Goal: Information Seeking & Learning: Find specific fact

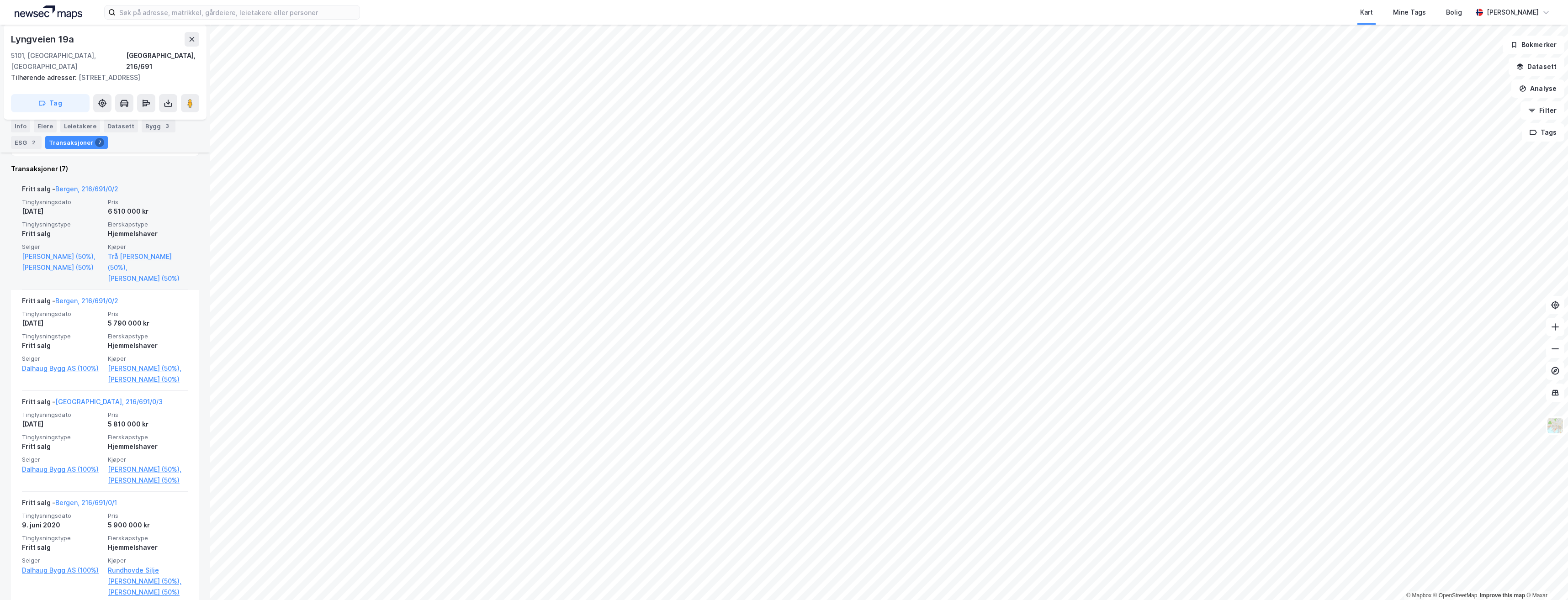
scroll to position [319, 0]
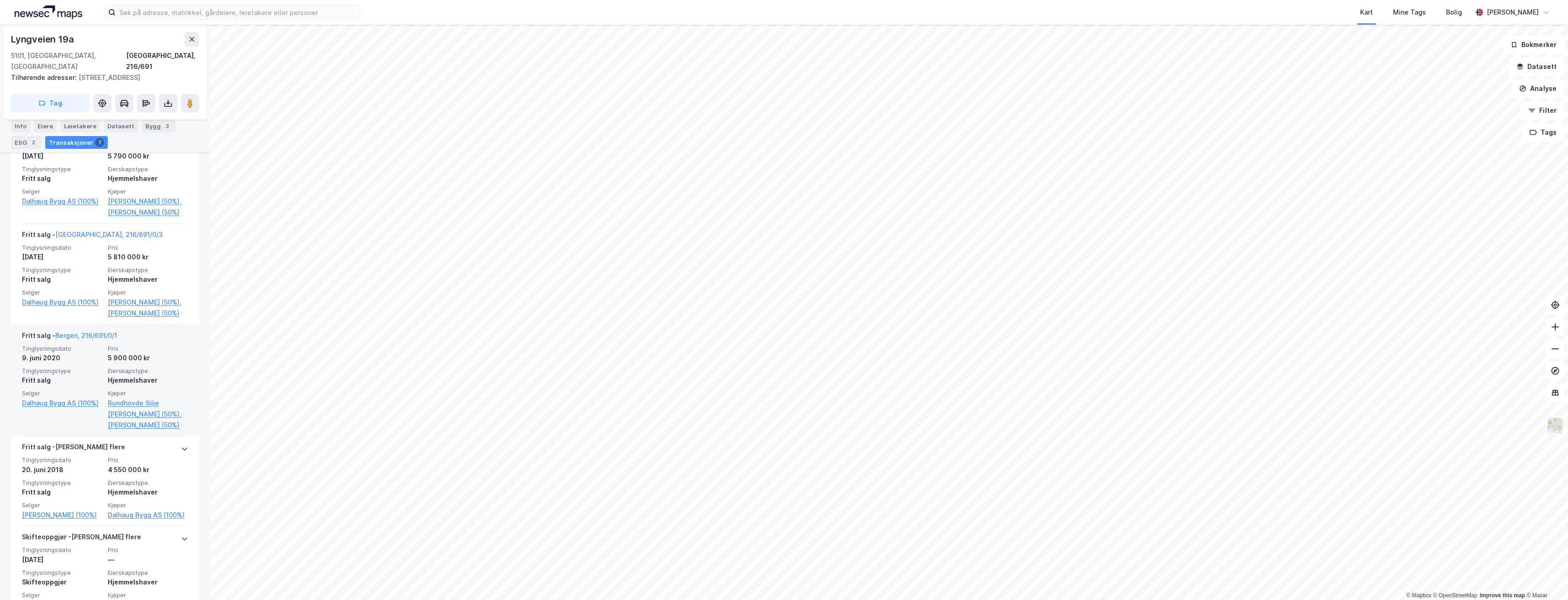
scroll to position [396, 0]
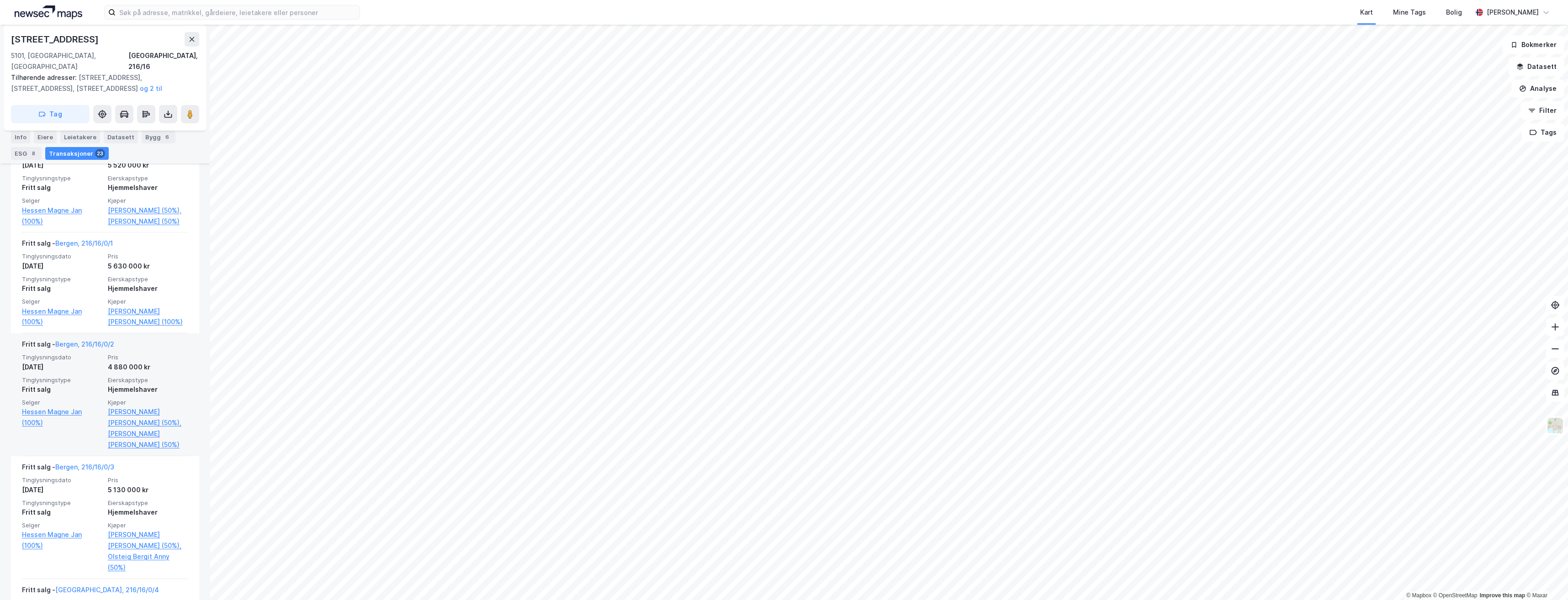
scroll to position [1546, 0]
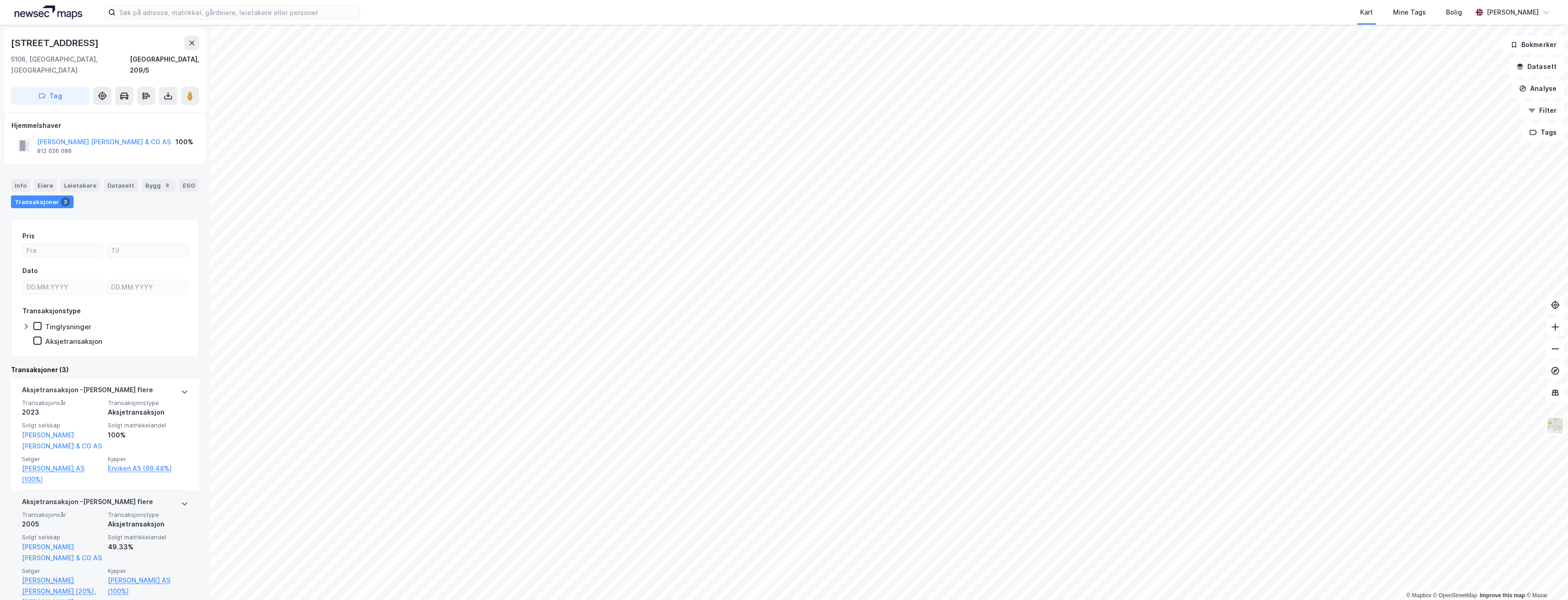
scroll to position [136, 0]
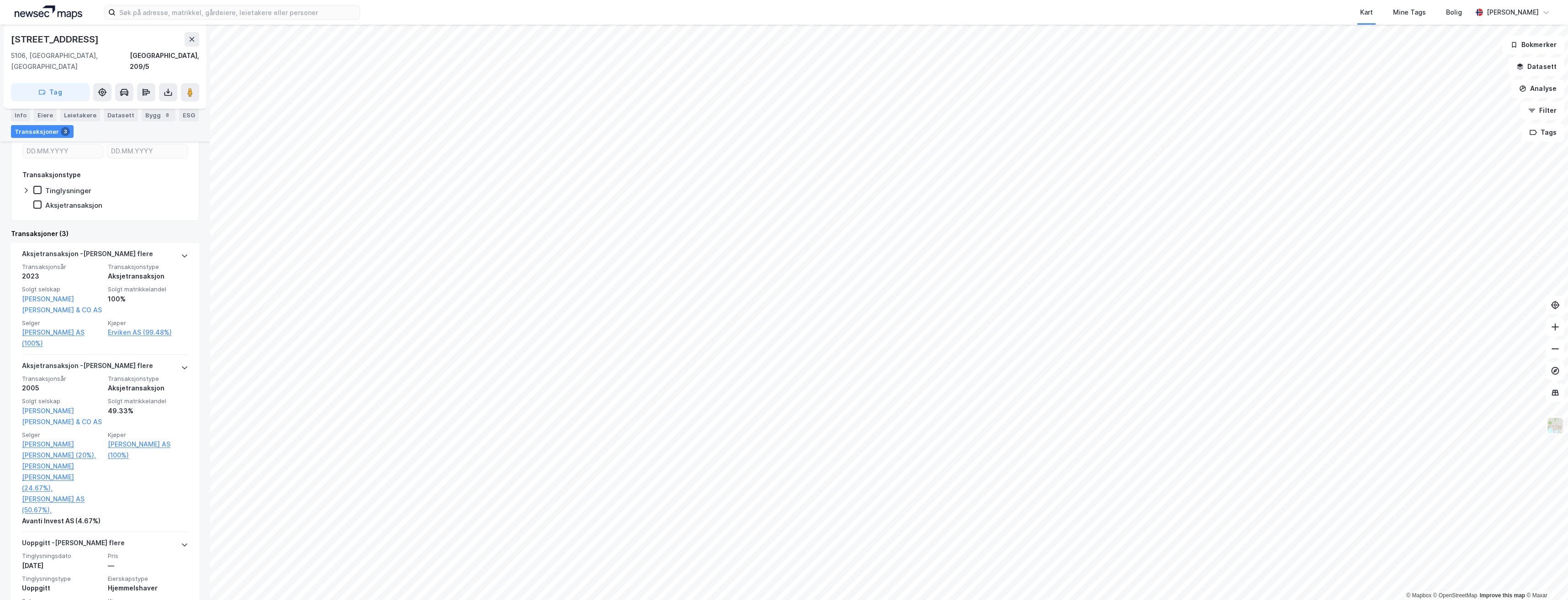
click at [970, 0] on html "Kart Mine Tags [PERSON_NAME] [PERSON_NAME] © Mapbox © OpenStreetMap Improve thi…" at bounding box center [784, 300] width 1568 height 600
click at [926, 0] on html "Kart Mine Tags [PERSON_NAME] [PERSON_NAME] © Mapbox © OpenStreetMap Improve thi…" at bounding box center [784, 300] width 1568 height 600
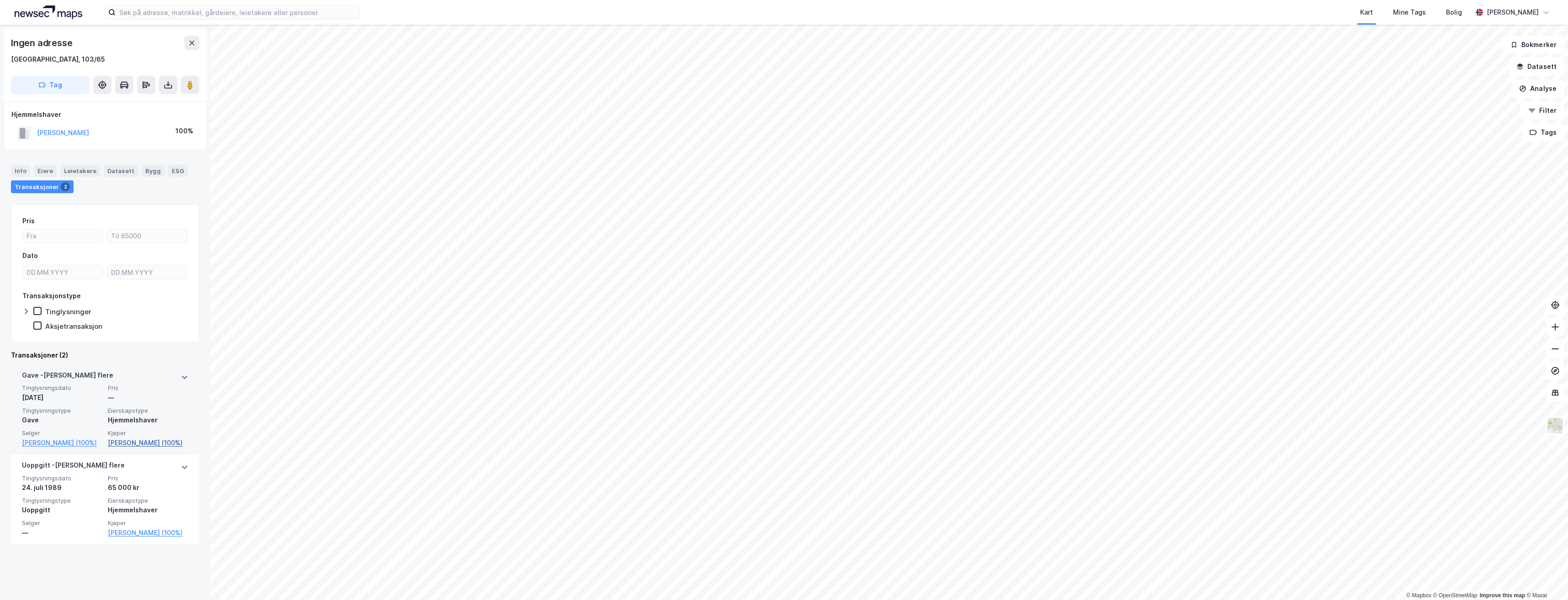
click at [167, 444] on link "[PERSON_NAME] (100%)" at bounding box center [148, 443] width 80 height 11
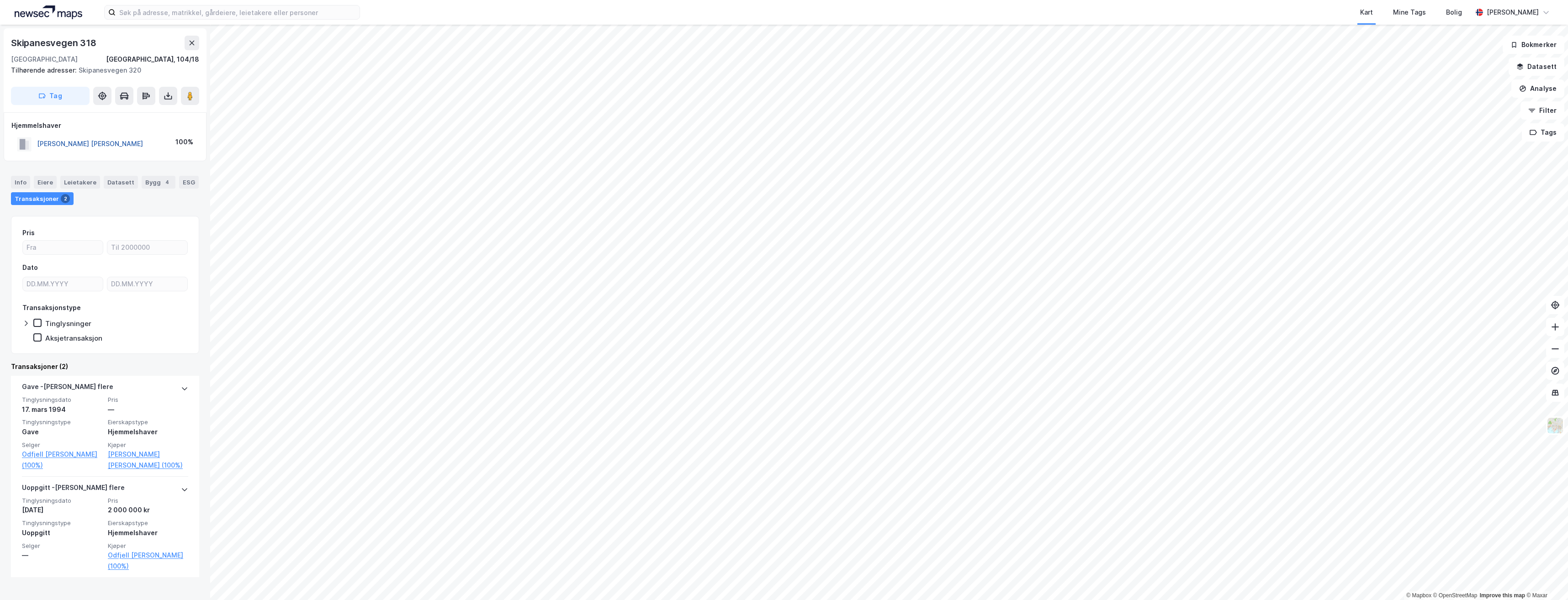
click at [0, 0] on button "[PERSON_NAME] [PERSON_NAME]" at bounding box center [0, 0] width 0 height 0
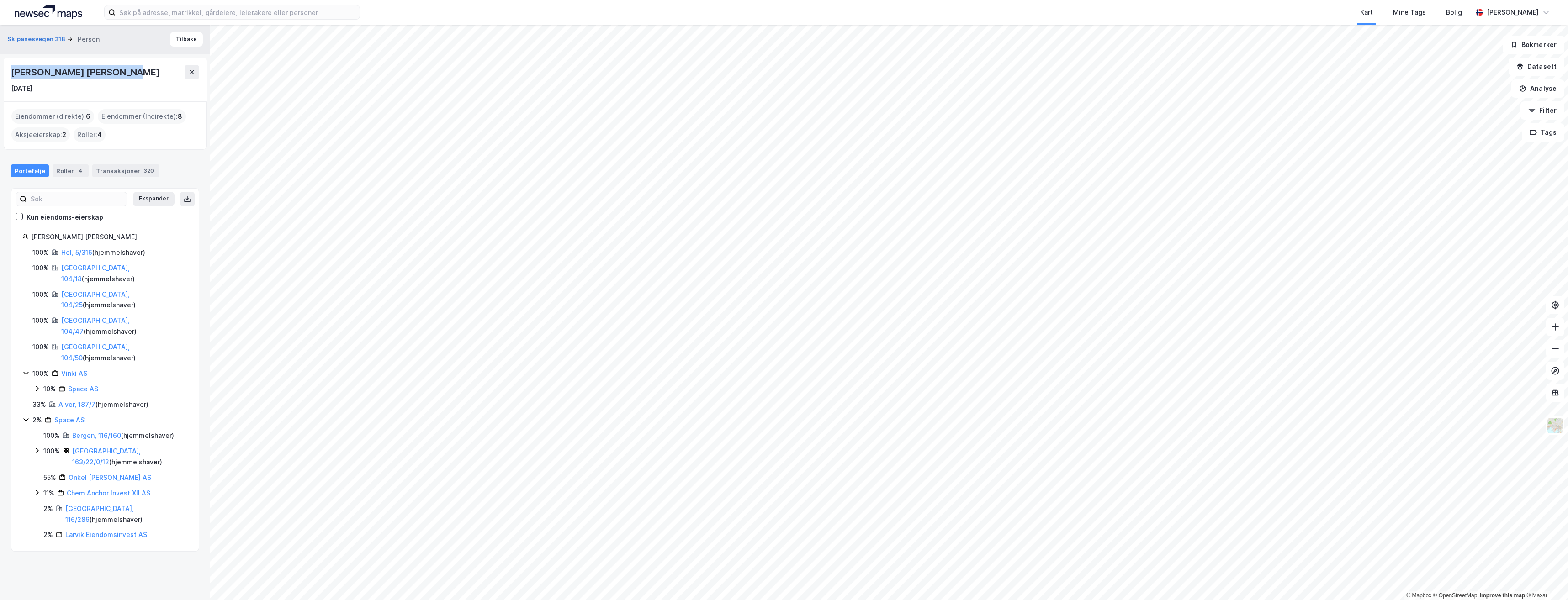
drag, startPoint x: 130, startPoint y: 70, endPoint x: 10, endPoint y: 75, distance: 120.1
click at [10, 75] on div "[PERSON_NAME] [PERSON_NAME] [DATE]" at bounding box center [105, 80] width 203 height 44
drag, startPoint x: 10, startPoint y: 75, endPoint x: 16, endPoint y: 74, distance: 6.1
copy div "[PERSON_NAME] [PERSON_NAME]"
